Goal: Task Accomplishment & Management: Manage account settings

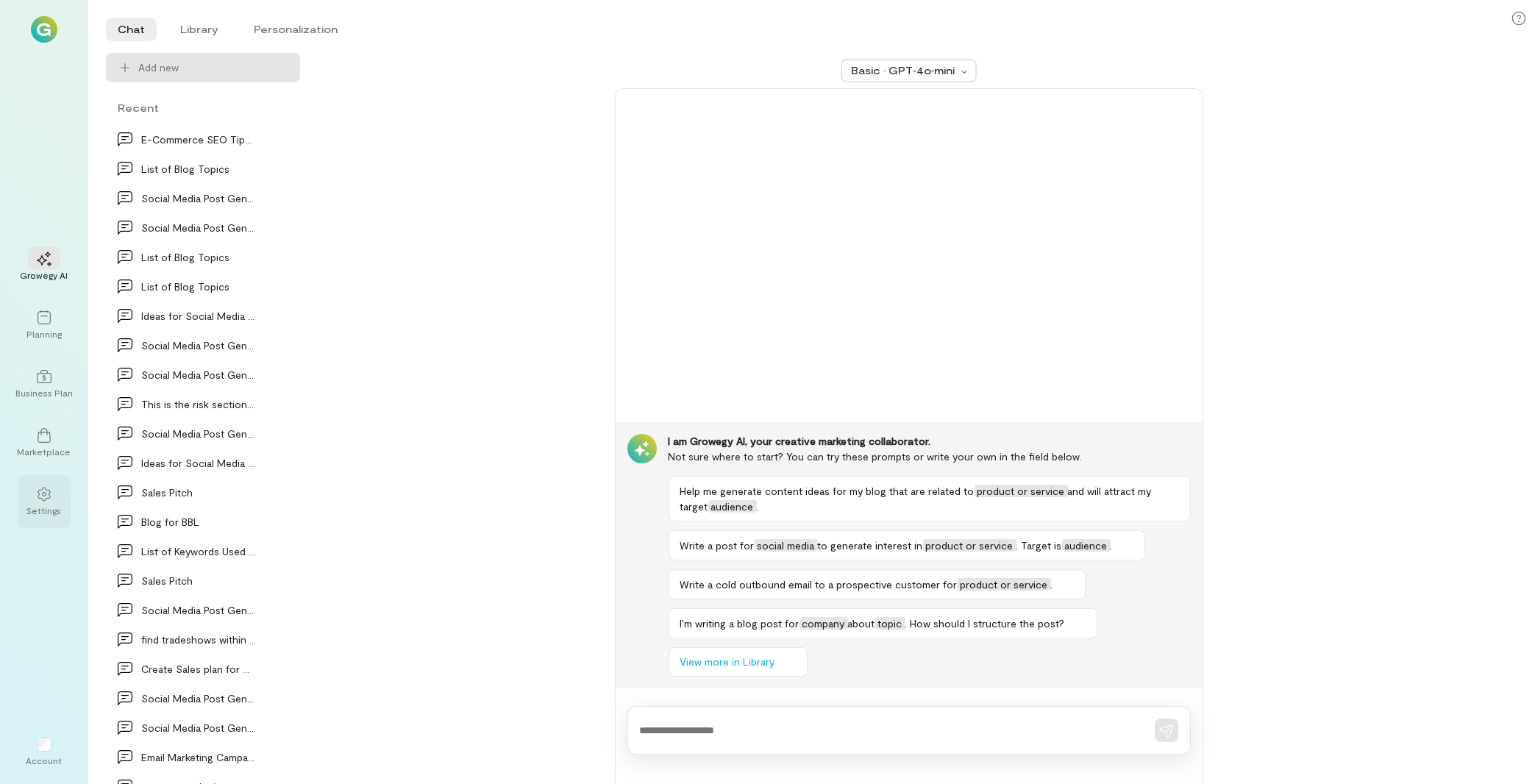
click at [44, 488] on icon at bounding box center [44, 495] width 13 height 14
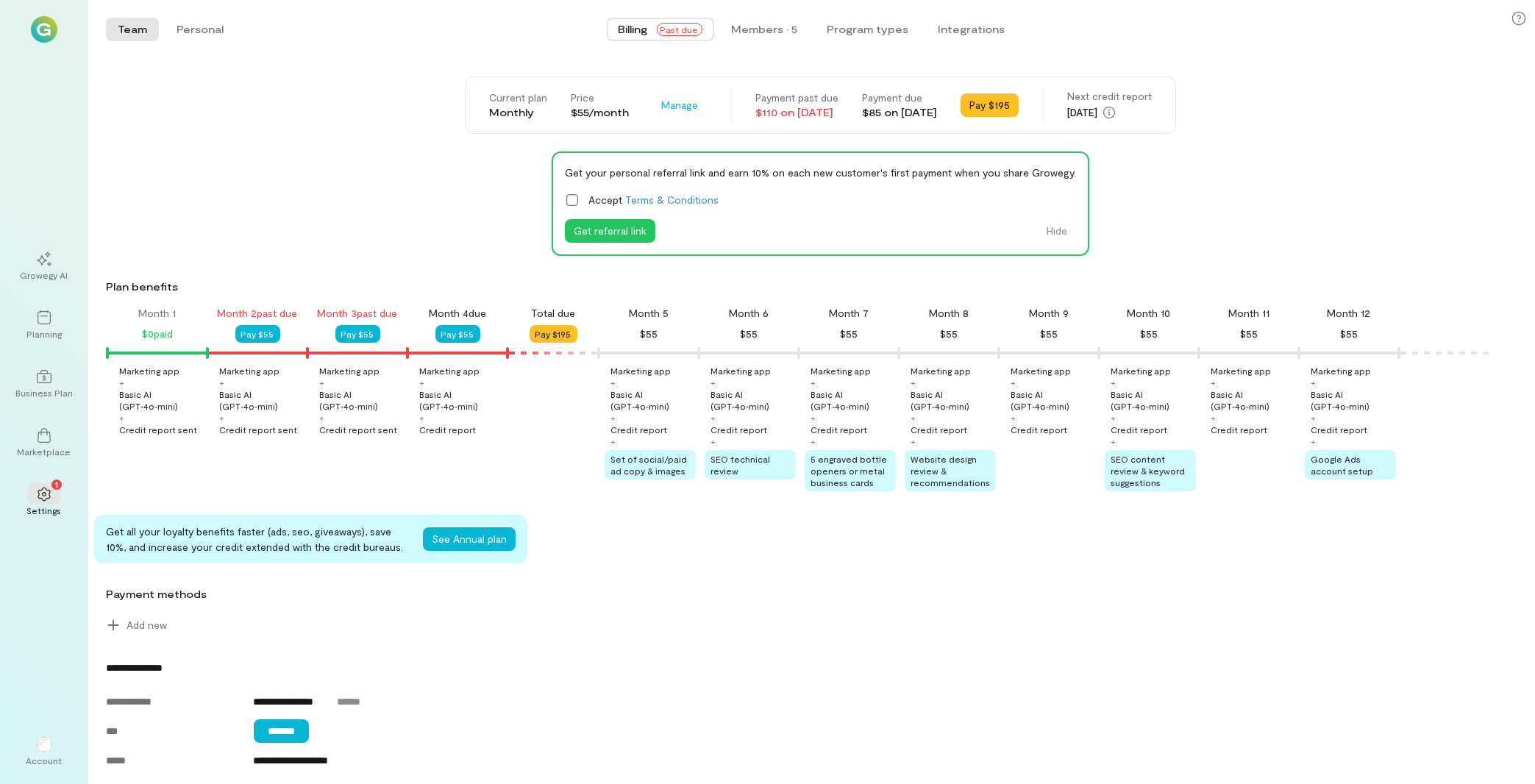
click at [676, 26] on span "Past due" at bounding box center [679, 29] width 46 height 14
click at [1522, 21] on icon at bounding box center [1519, 19] width 15 height 15
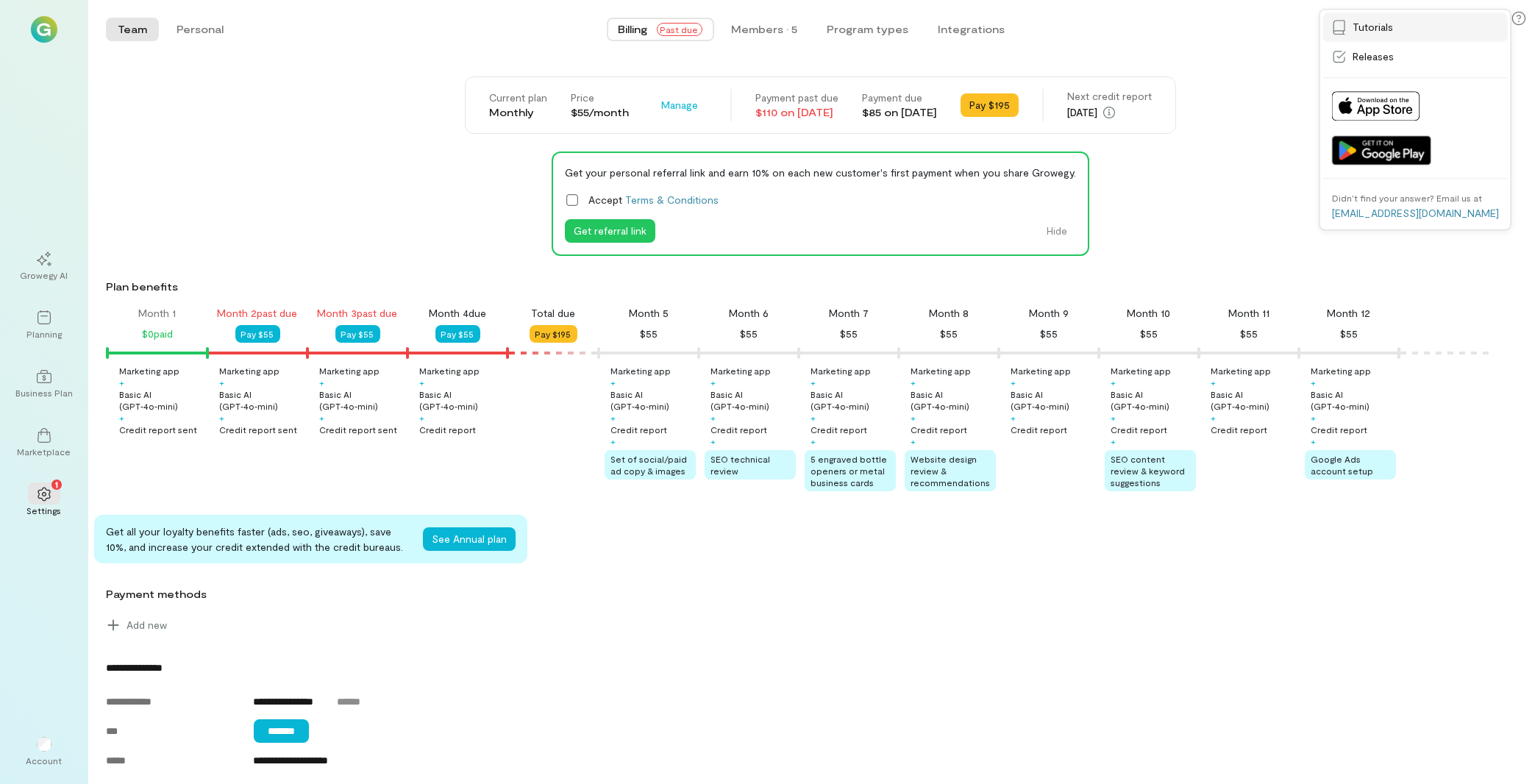
click at [1456, 20] on link "Tutorials" at bounding box center [1415, 27] width 185 height 29
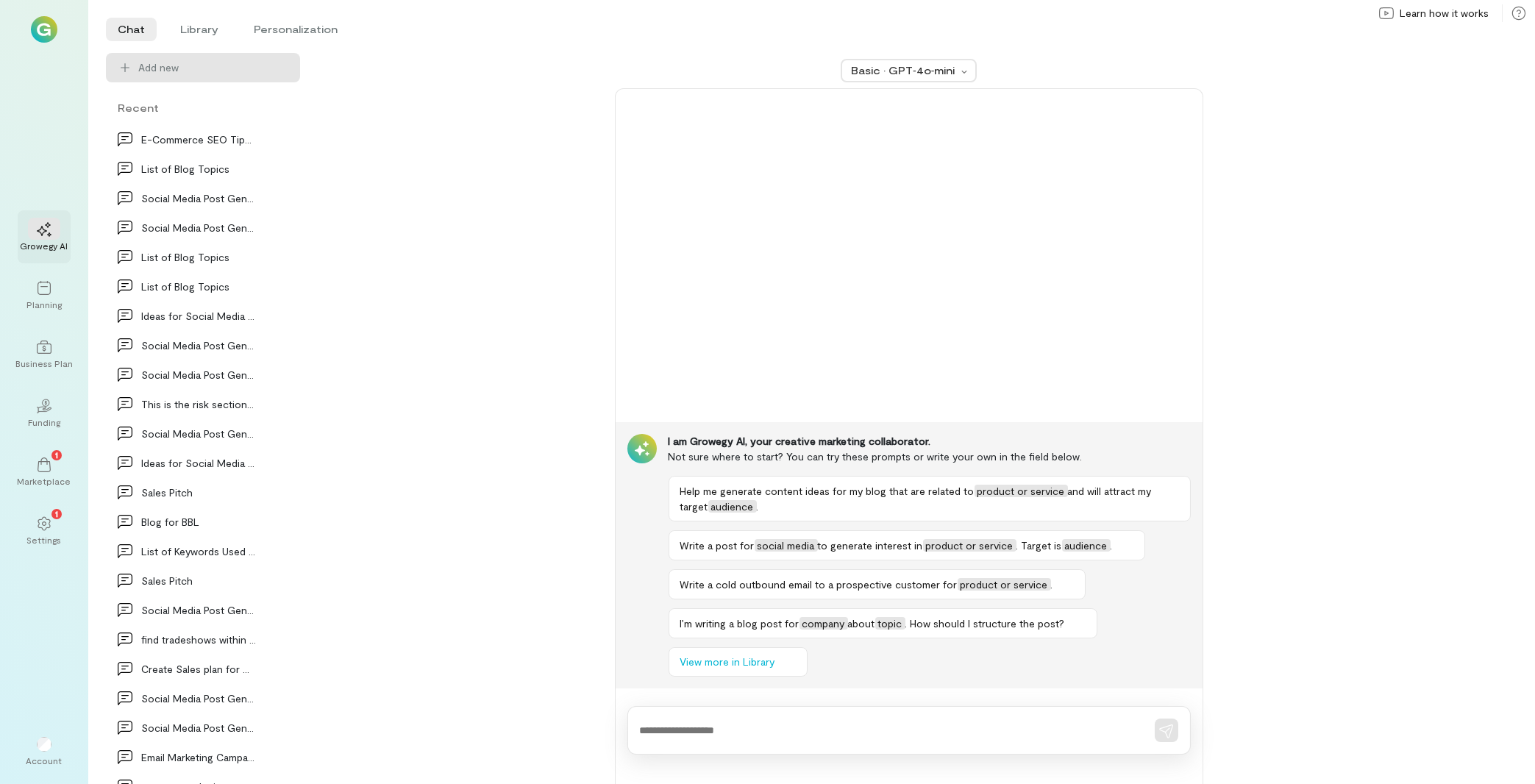
click at [42, 234] on icon at bounding box center [44, 230] width 15 height 15
click at [60, 456] on div "1" at bounding box center [56, 456] width 11 height 11
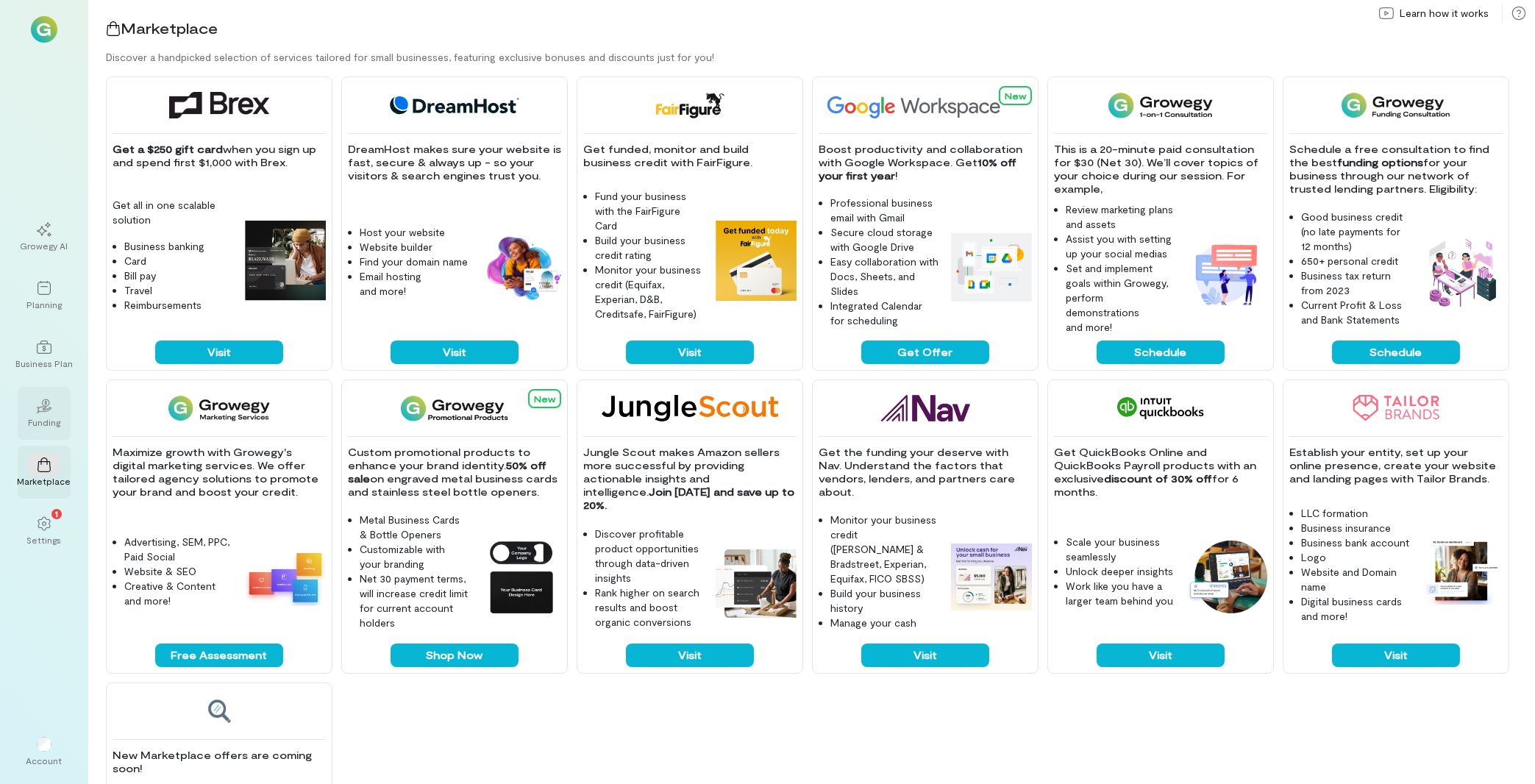
click at [54, 425] on div "Funding" at bounding box center [44, 423] width 32 height 12
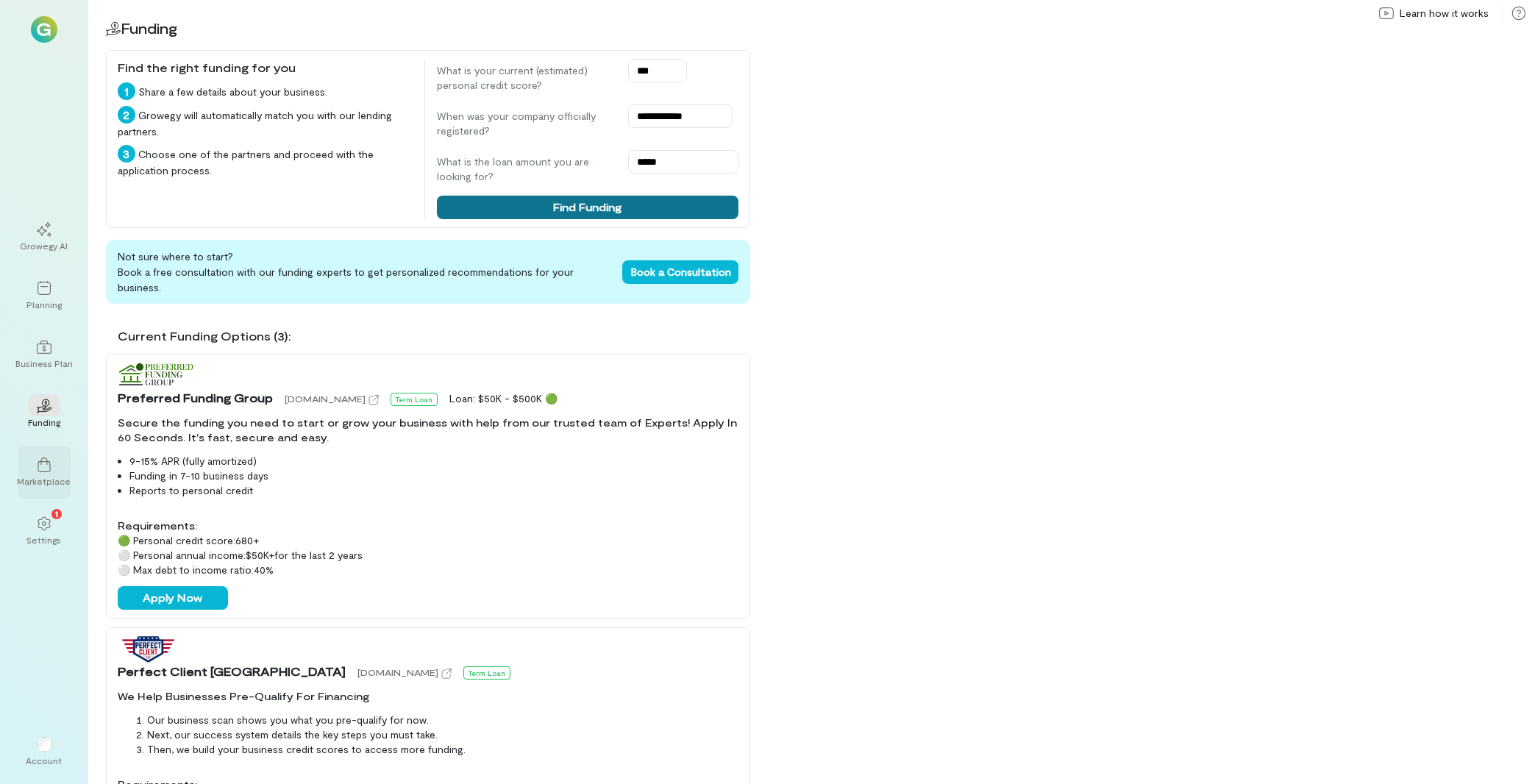
click at [652, 203] on button "Find Funding" at bounding box center [587, 207] width 301 height 23
click at [58, 246] on div "Growegy AI" at bounding box center [44, 246] width 47 height 12
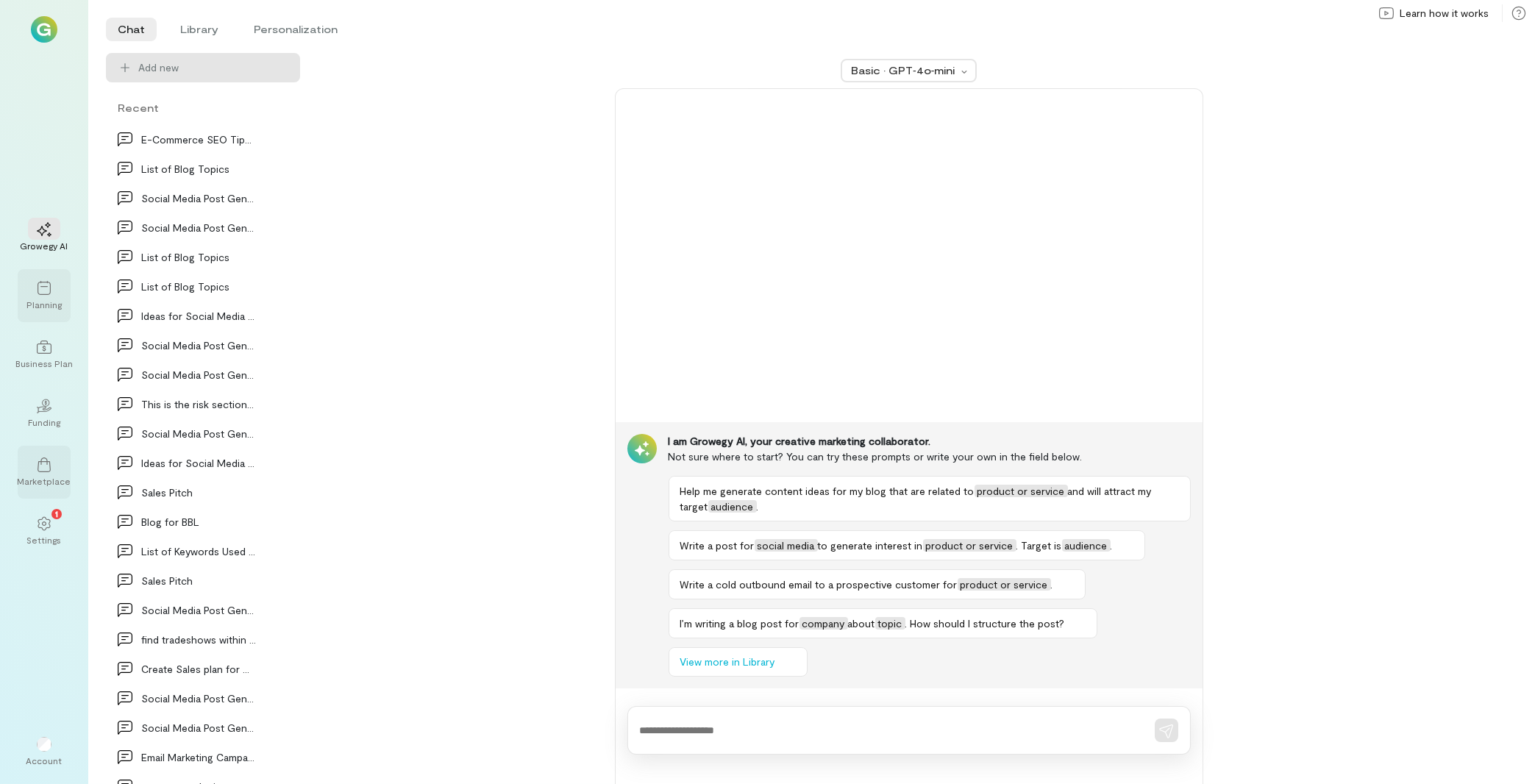
click at [49, 276] on div "Planning" at bounding box center [44, 295] width 53 height 53
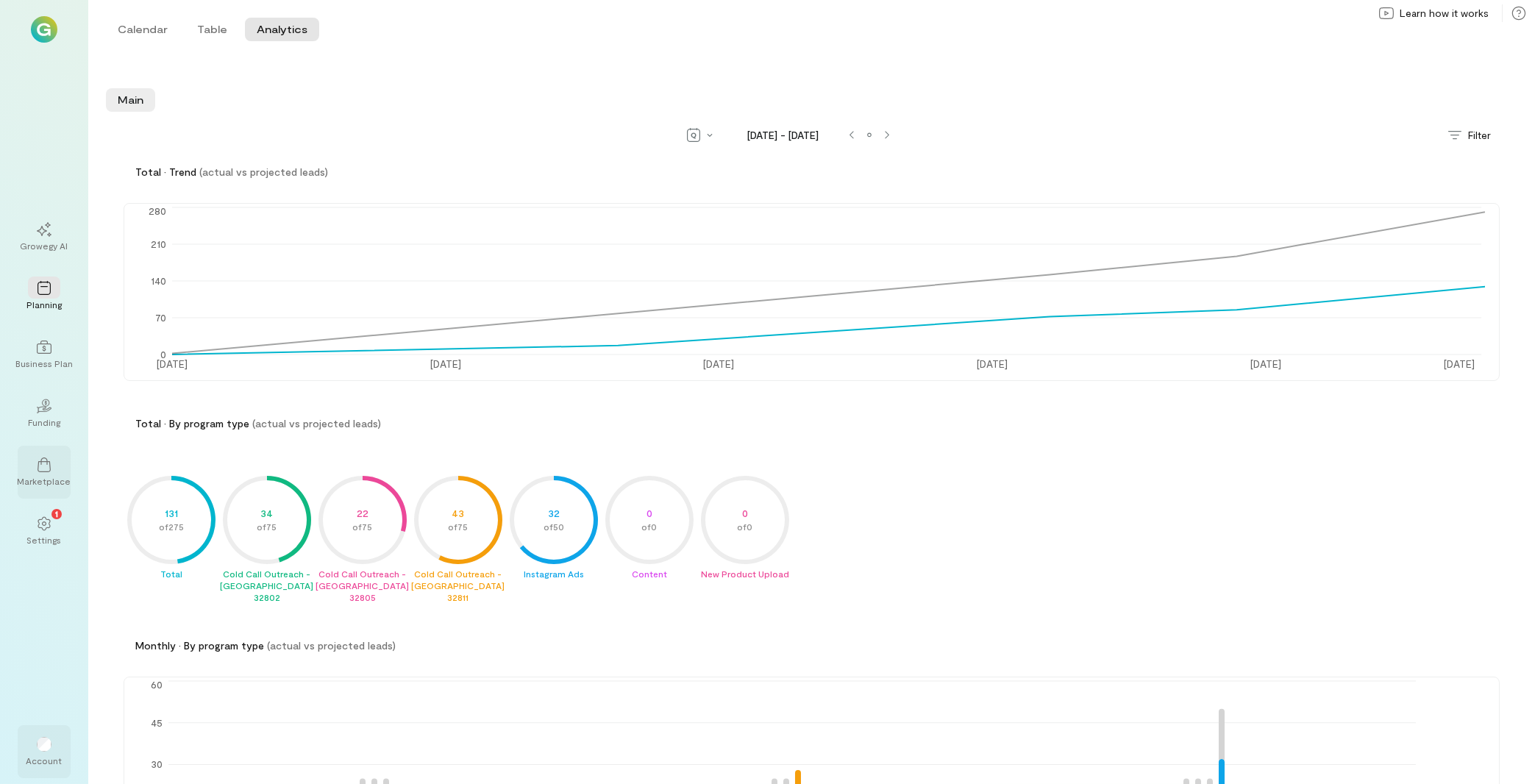
click at [47, 752] on div at bounding box center [44, 743] width 32 height 22
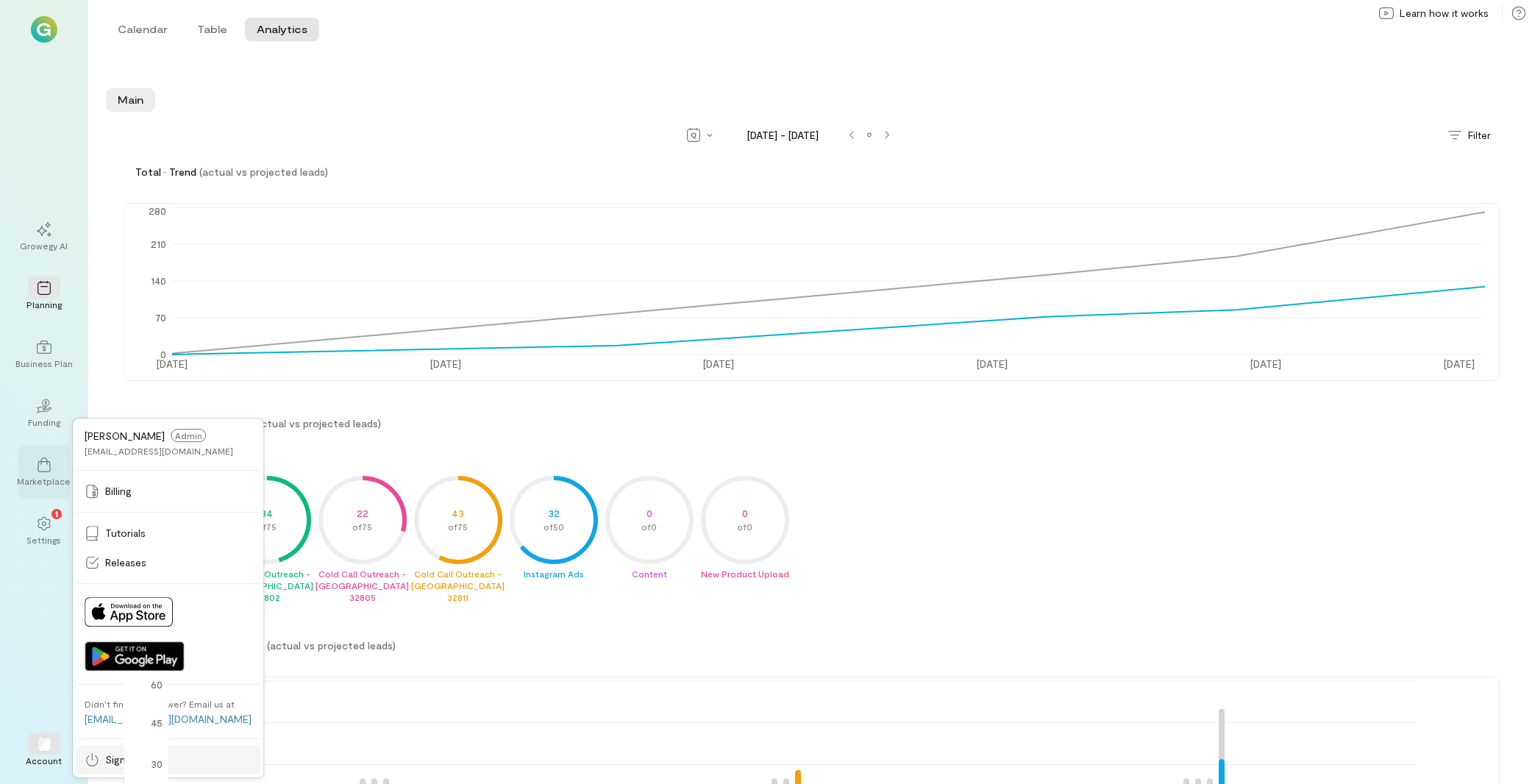
click at [102, 761] on div "Sign out" at bounding box center [168, 760] width 167 height 15
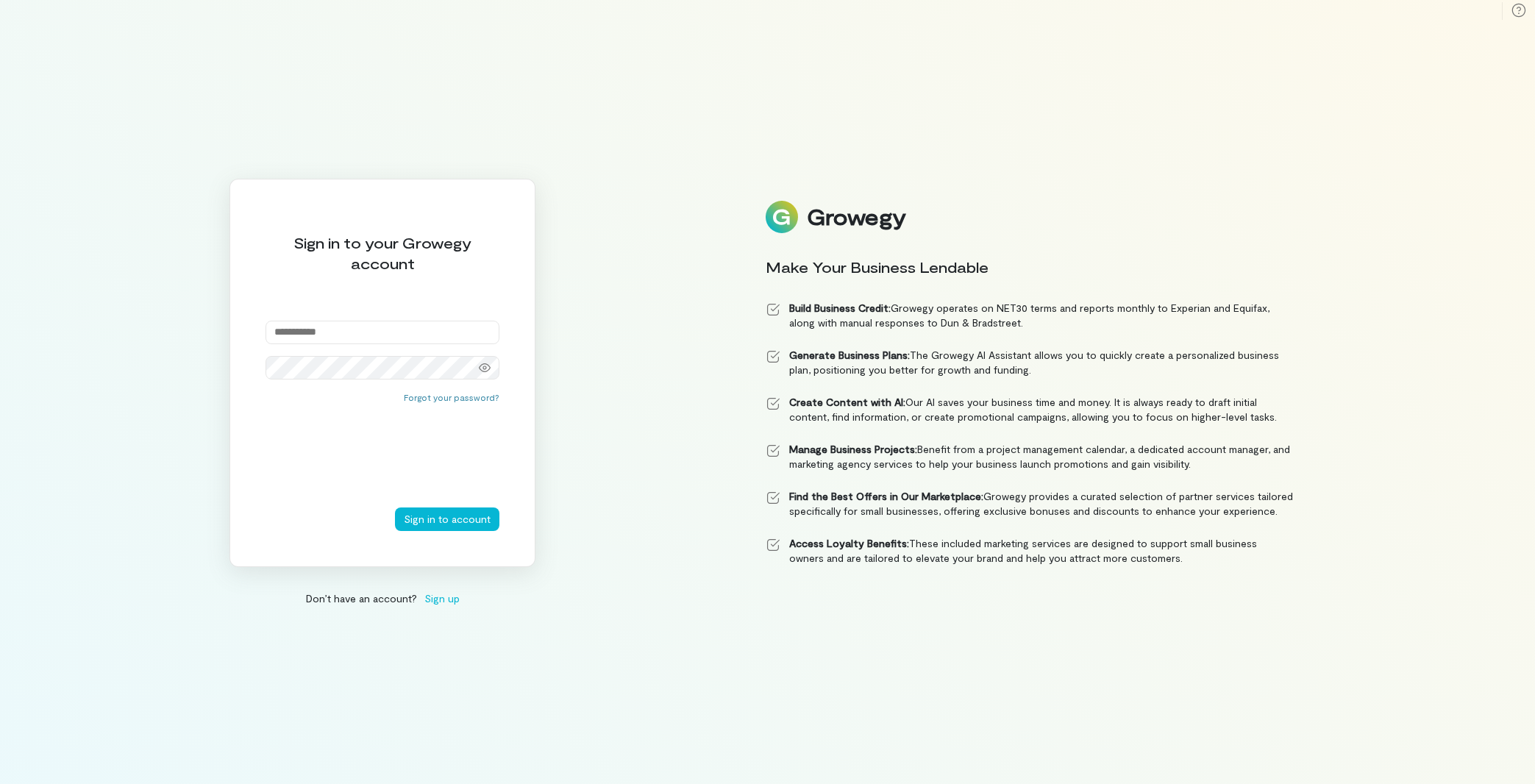
click at [362, 325] on input "email" at bounding box center [383, 332] width 234 height 23
paste input "**********"
type input "**********"
click at [450, 529] on button "Sign in to account" at bounding box center [447, 519] width 105 height 23
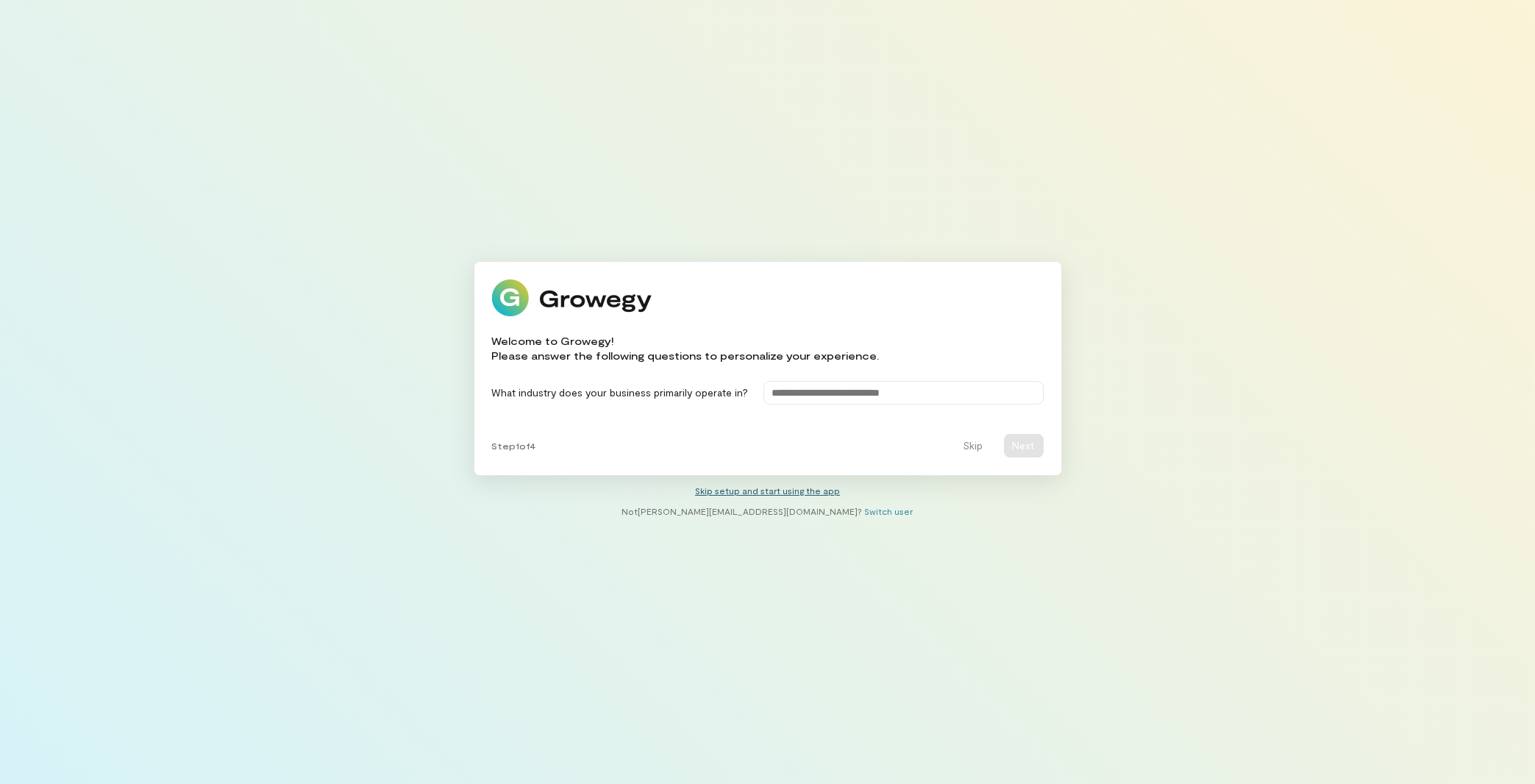
click at [752, 490] on link "Skip setup and start using the app" at bounding box center [768, 491] width 145 height 11
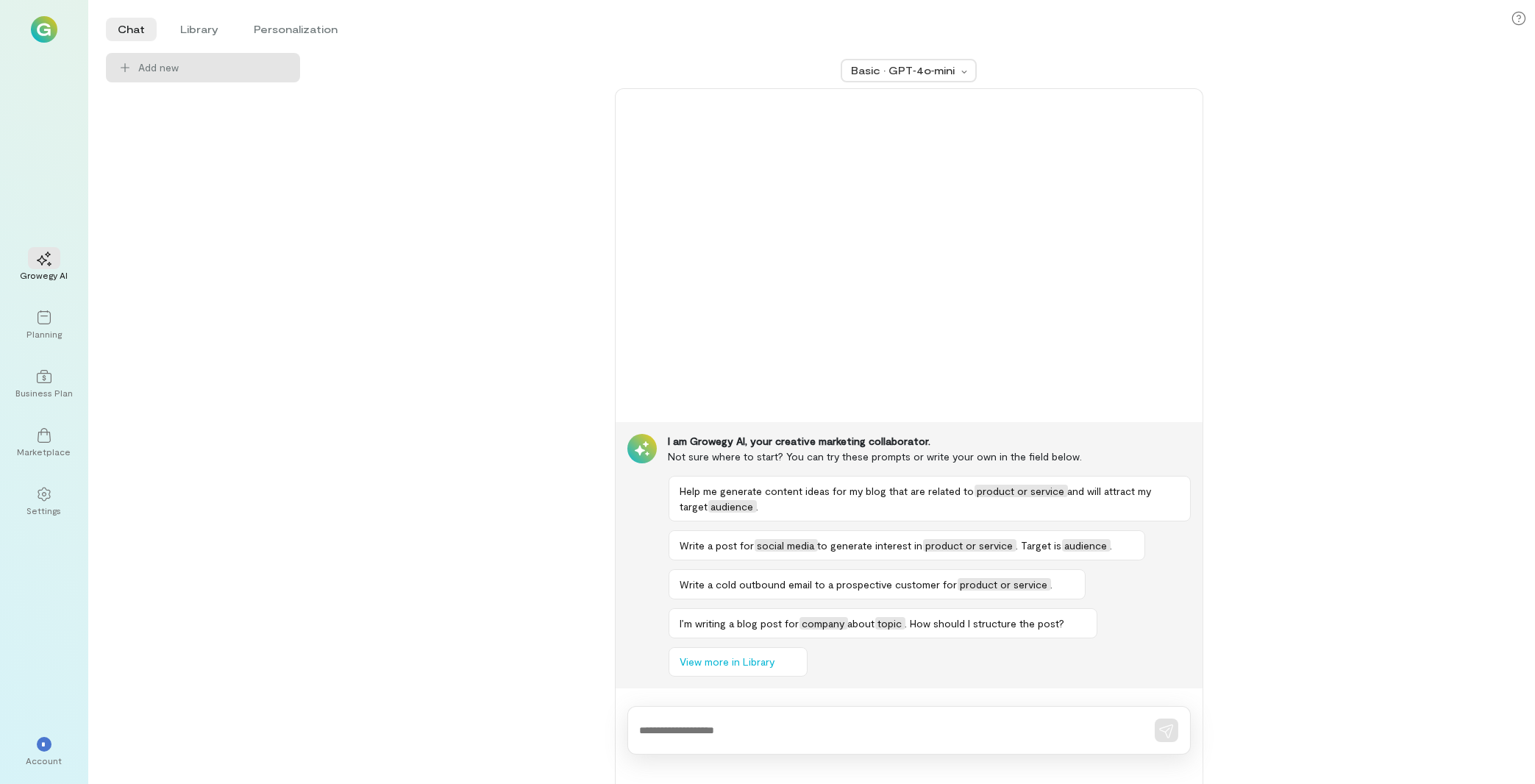
click at [43, 31] on img at bounding box center [44, 29] width 26 height 26
click at [58, 745] on div "*" at bounding box center [44, 743] width 32 height 22
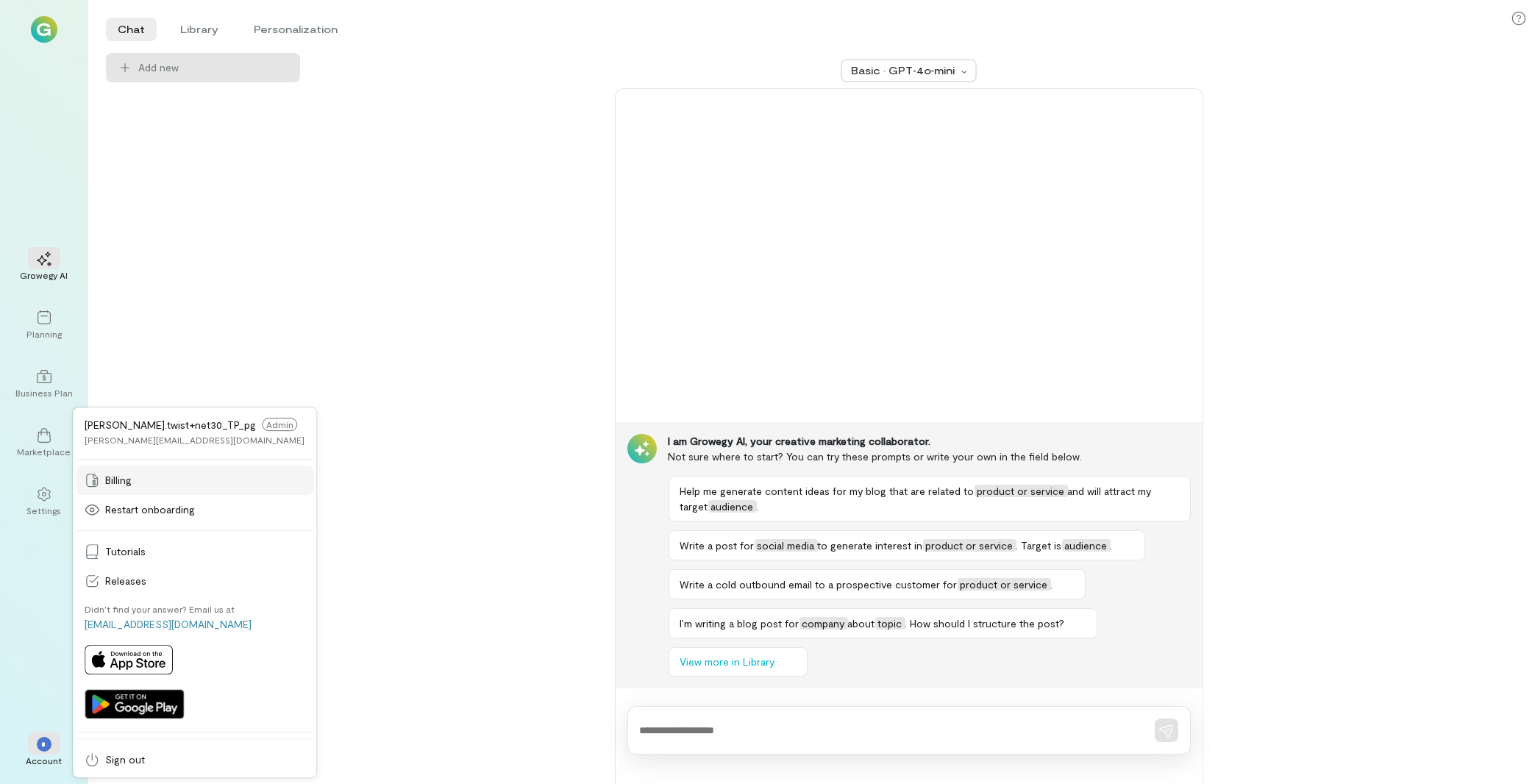
click at [141, 479] on div "Billing" at bounding box center [194, 480] width 220 height 15
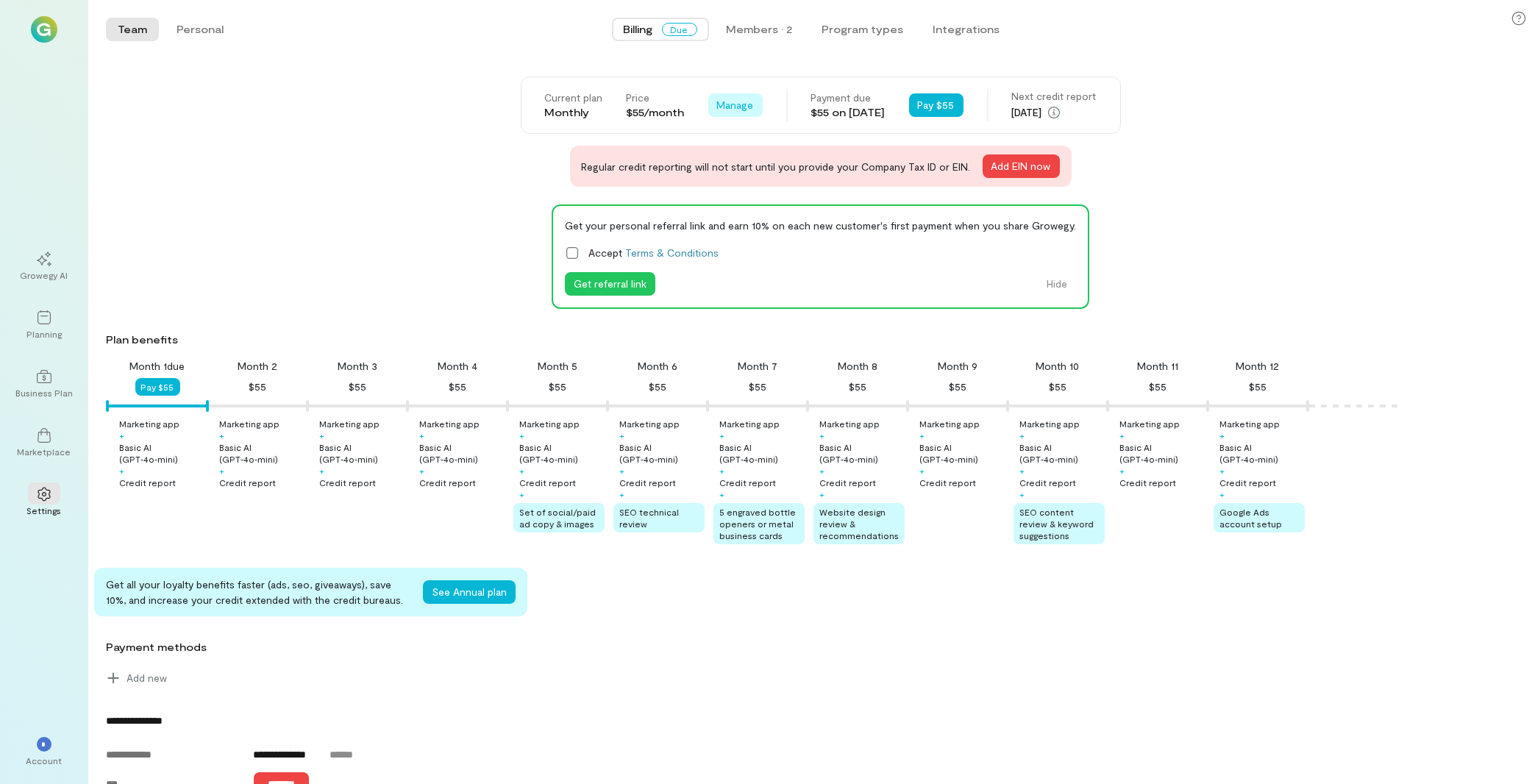
click at [717, 110] on span "Manage" at bounding box center [735, 105] width 37 height 15
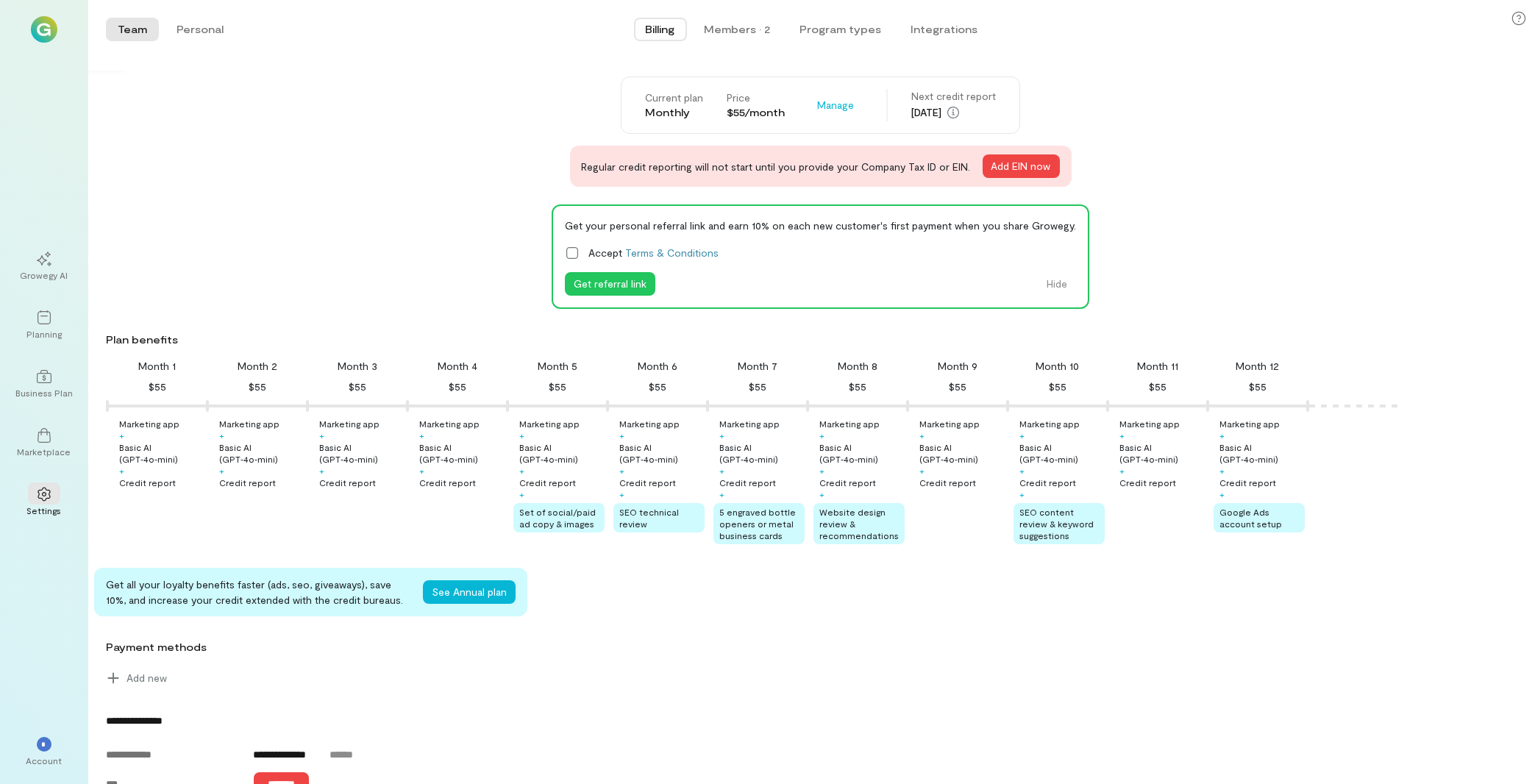
click at [777, 163] on div "Regular credit reporting will not start until you provide your Company Tax ID o…" at bounding box center [821, 166] width 502 height 41
click at [832, 110] on span "Manage" at bounding box center [835, 105] width 37 height 15
click at [844, 163] on span "Cancel plan" at bounding box center [868, 166] width 54 height 15
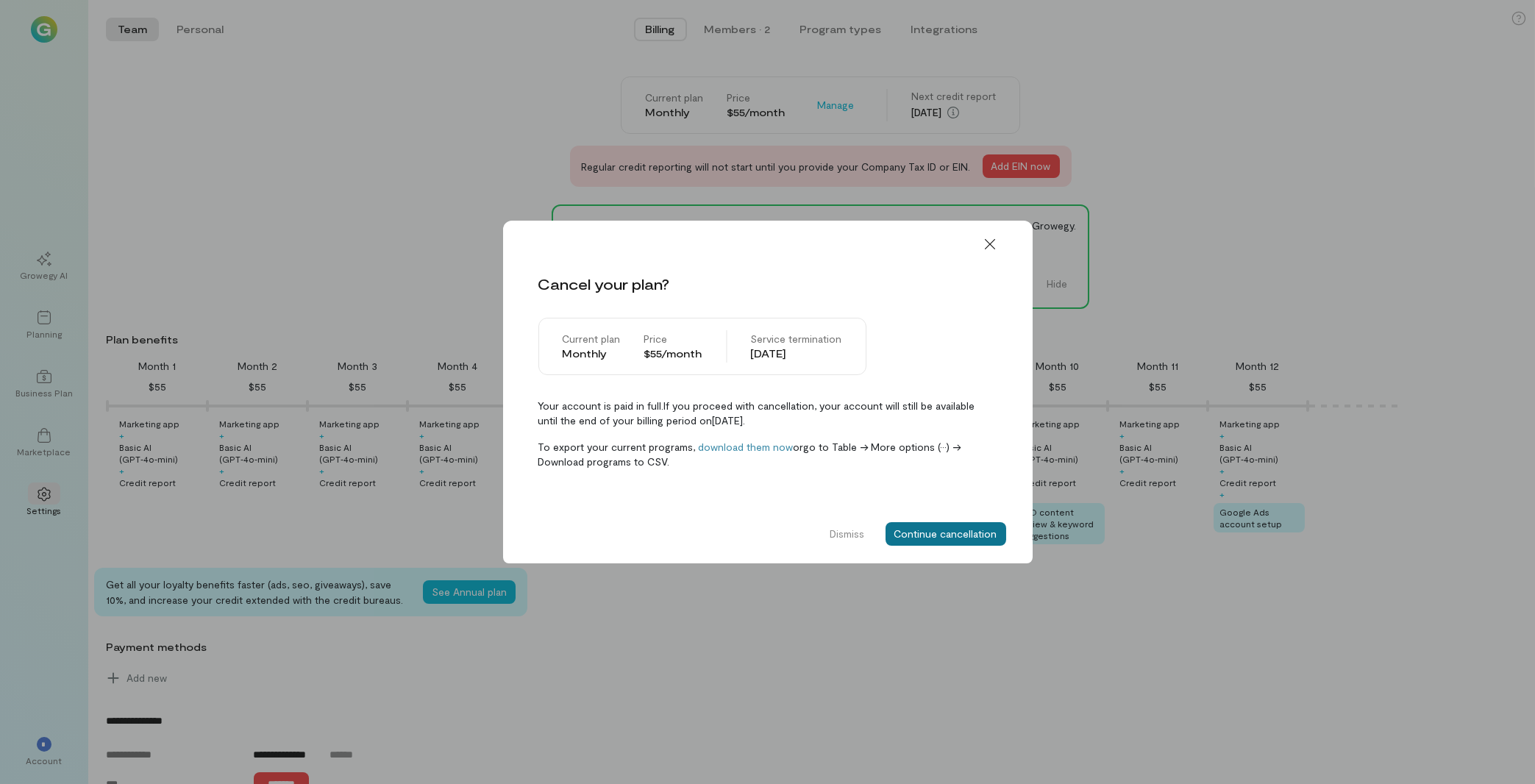
click at [954, 542] on button "Continue cancellation" at bounding box center [946, 533] width 121 height 23
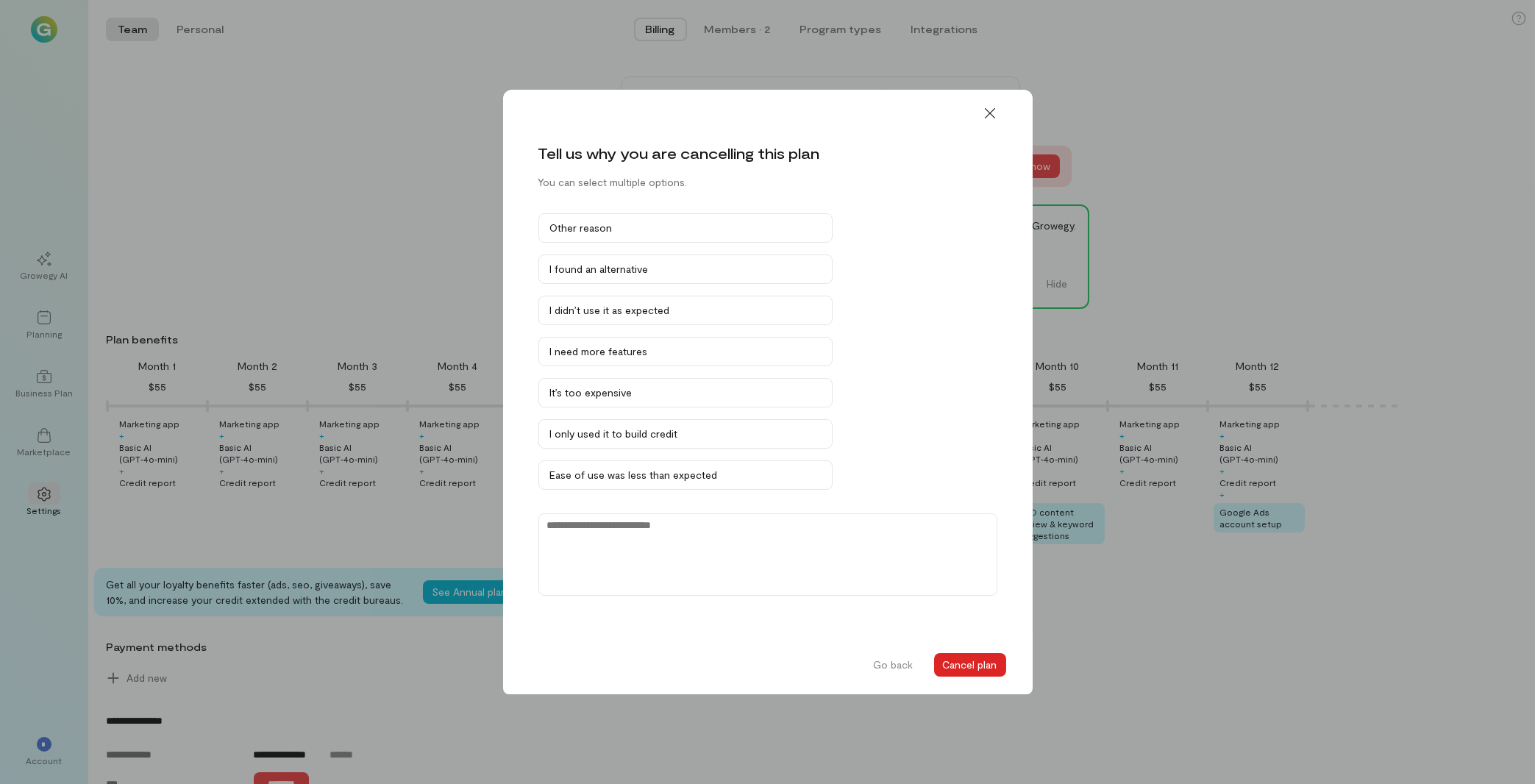
click at [973, 672] on button "Cancel plan" at bounding box center [970, 664] width 72 height 23
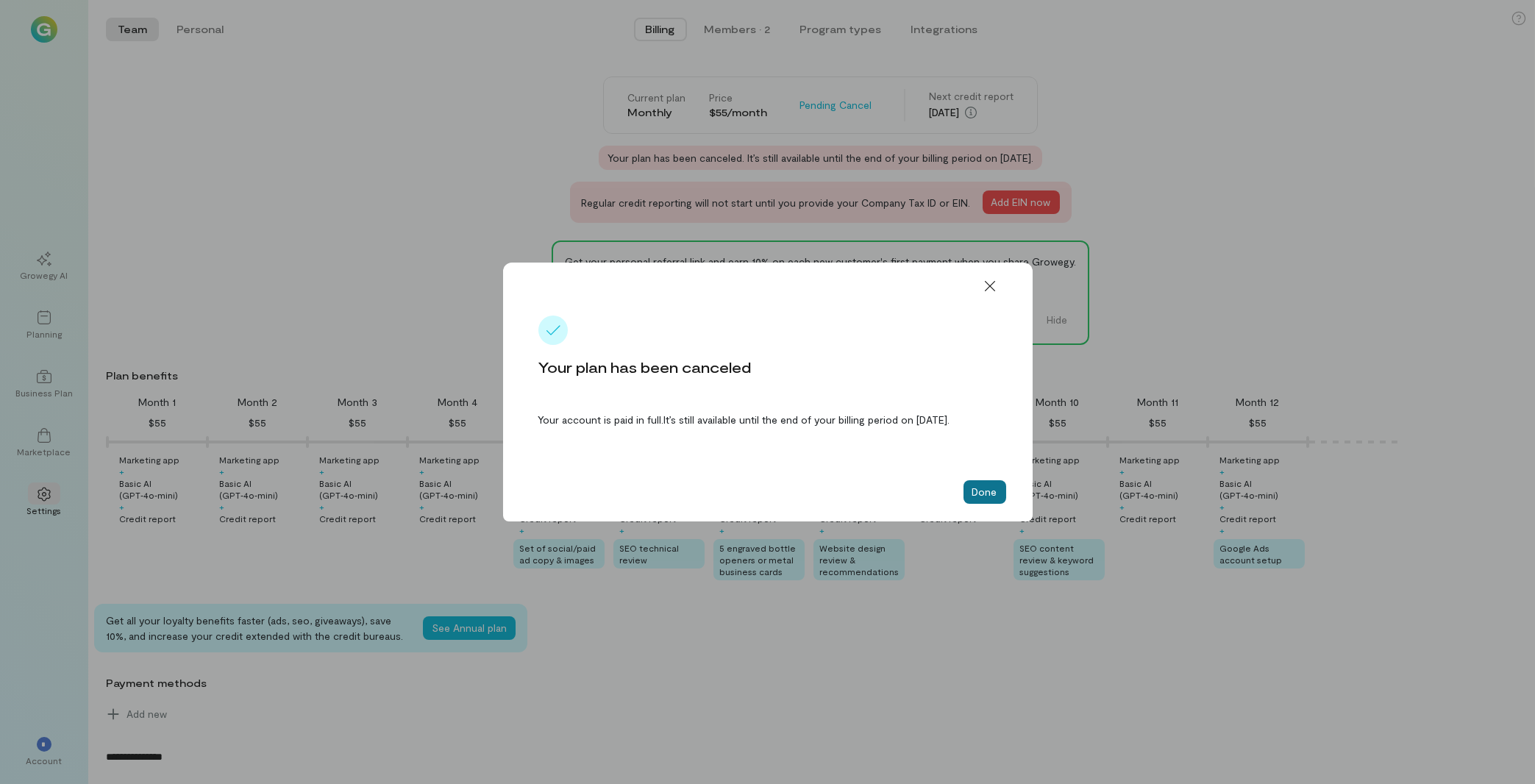
click at [987, 491] on button "Done" at bounding box center [984, 492] width 43 height 23
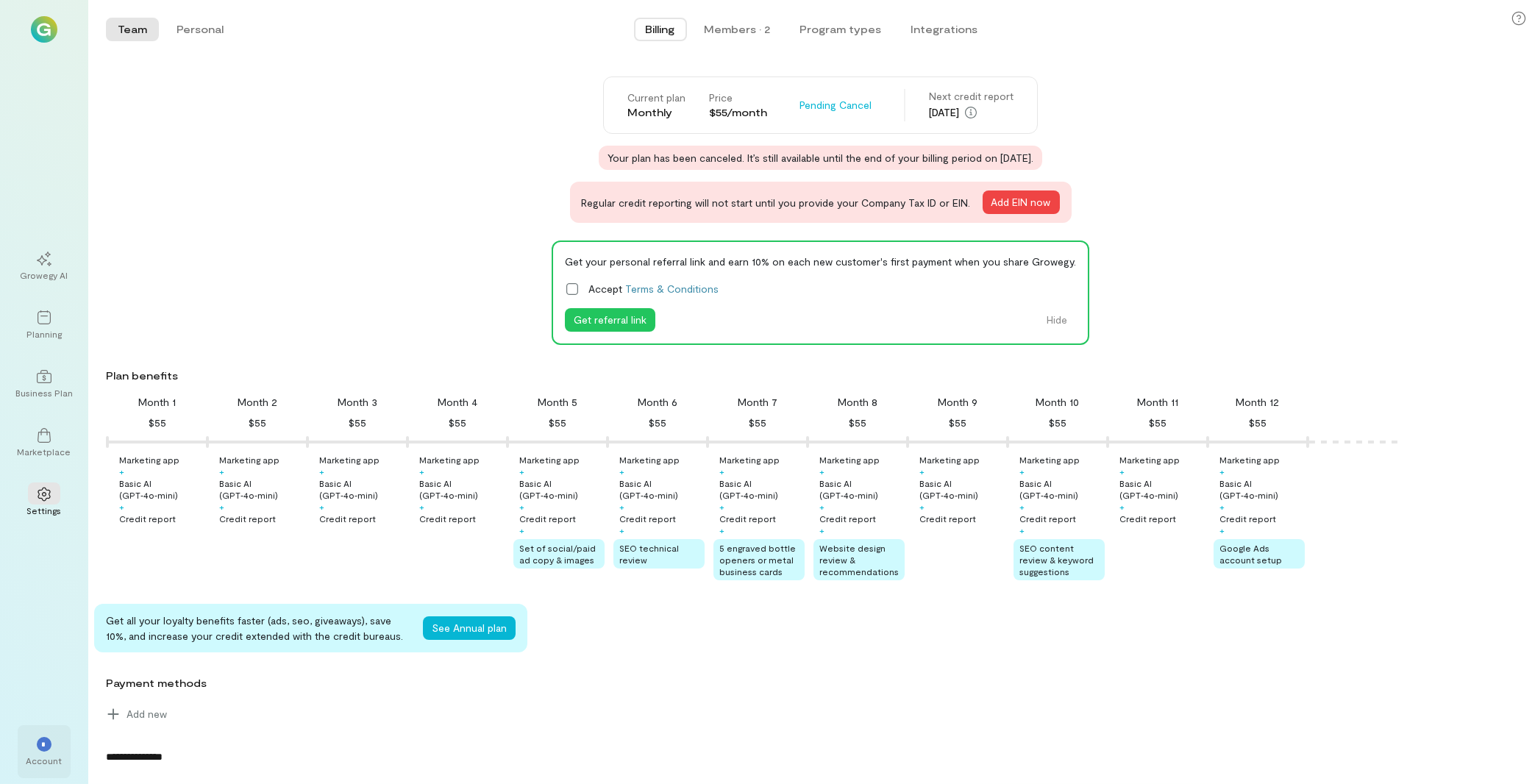
drag, startPoint x: 54, startPoint y: 743, endPoint x: 115, endPoint y: 782, distance: 72.4
click at [55, 743] on div "*" at bounding box center [44, 743] width 32 height 22
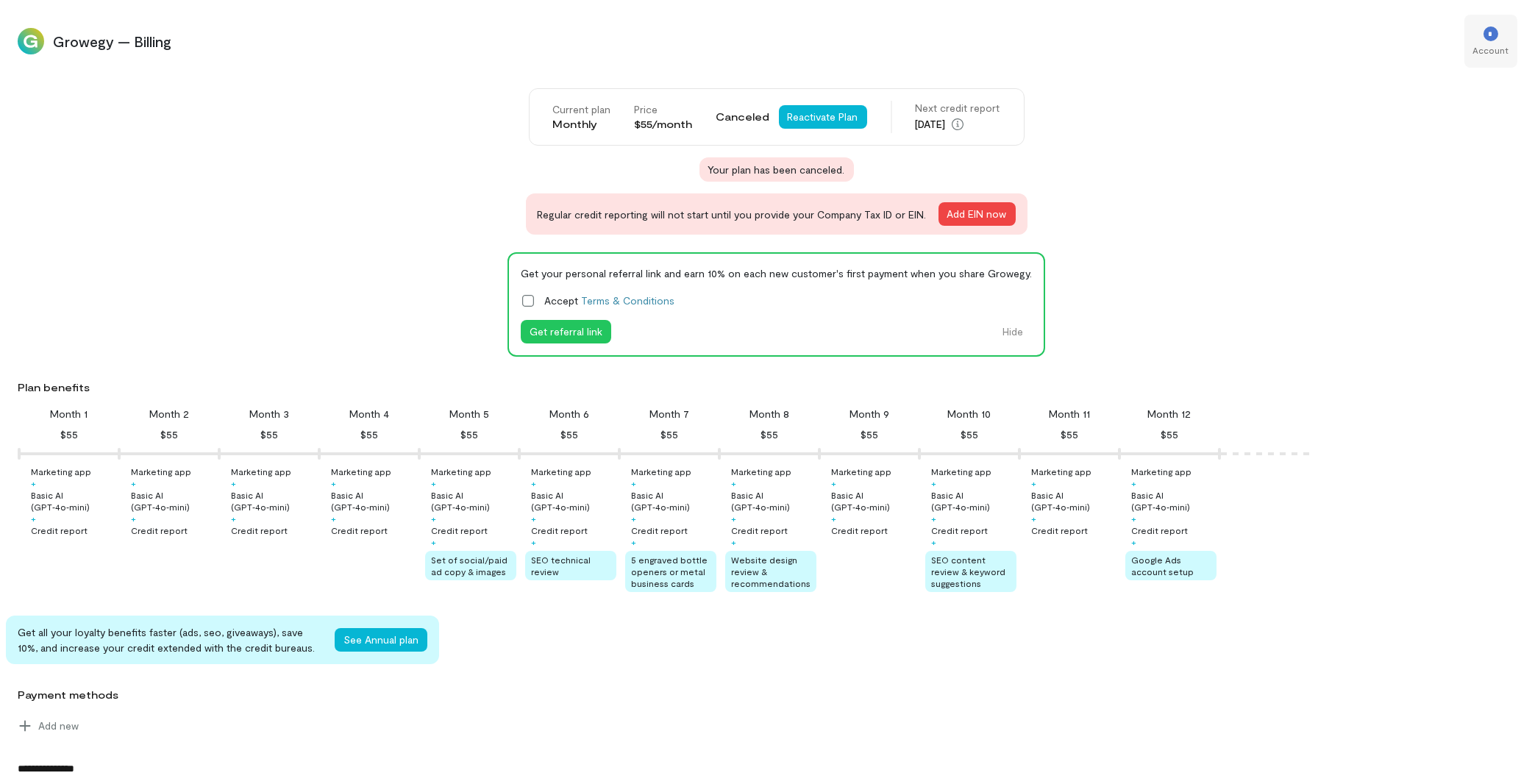
click at [1496, 44] on div "Account" at bounding box center [1491, 50] width 36 height 12
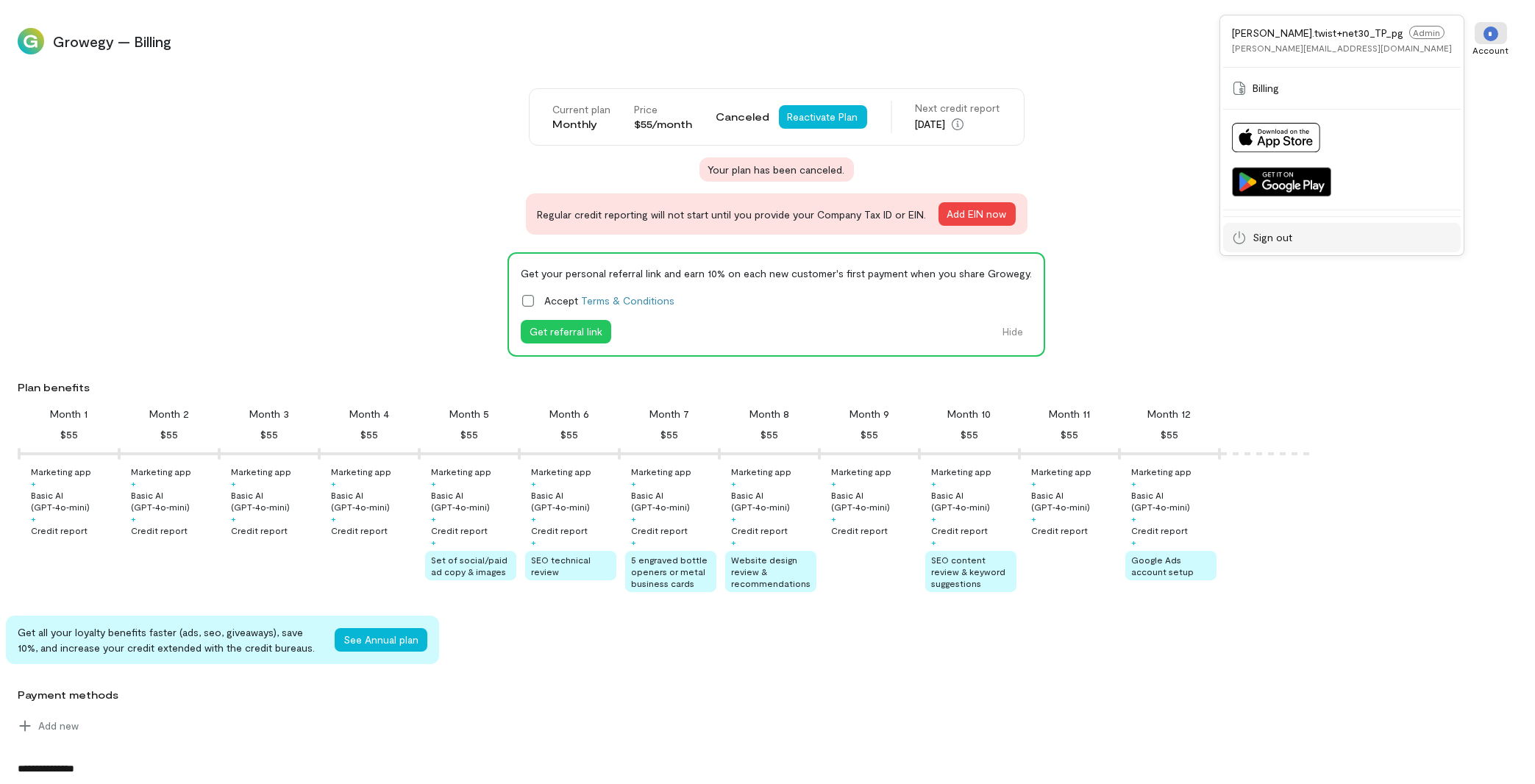
click at [1292, 239] on span "Sign out" at bounding box center [1272, 238] width 40 height 15
